Goal: Find specific page/section

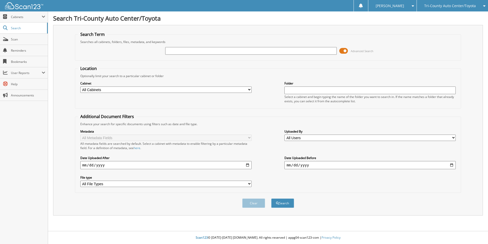
click at [176, 51] on input "text" at bounding box center [250, 51] width 171 height 8
type input "[PERSON_NAME]"
click at [271, 198] on button "Search" at bounding box center [282, 202] width 23 height 9
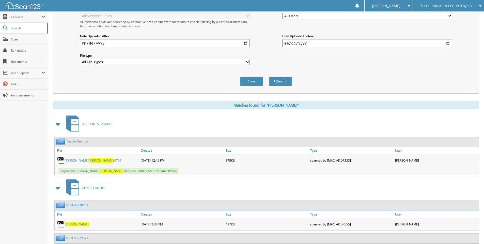
scroll to position [170, 0]
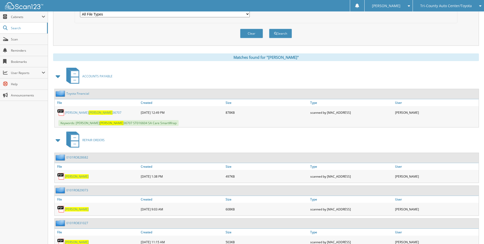
click at [89, 113] on span "[PERSON_NAME]" at bounding box center [101, 112] width 24 height 4
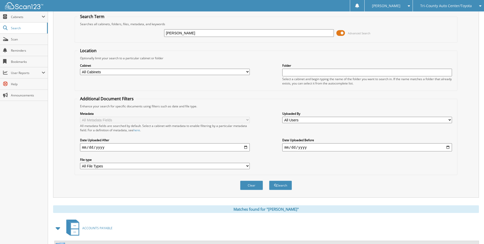
scroll to position [17, 0]
drag, startPoint x: 186, startPoint y: 34, endPoint x: 132, endPoint y: 34, distance: 53.9
click at [132, 34] on div "FAZIO Advanced Search" at bounding box center [266, 34] width 377 height 14
type input "nong"
click at [269, 181] on button "Search" at bounding box center [280, 185] width 23 height 9
